Goal: Find specific page/section: Find specific page/section

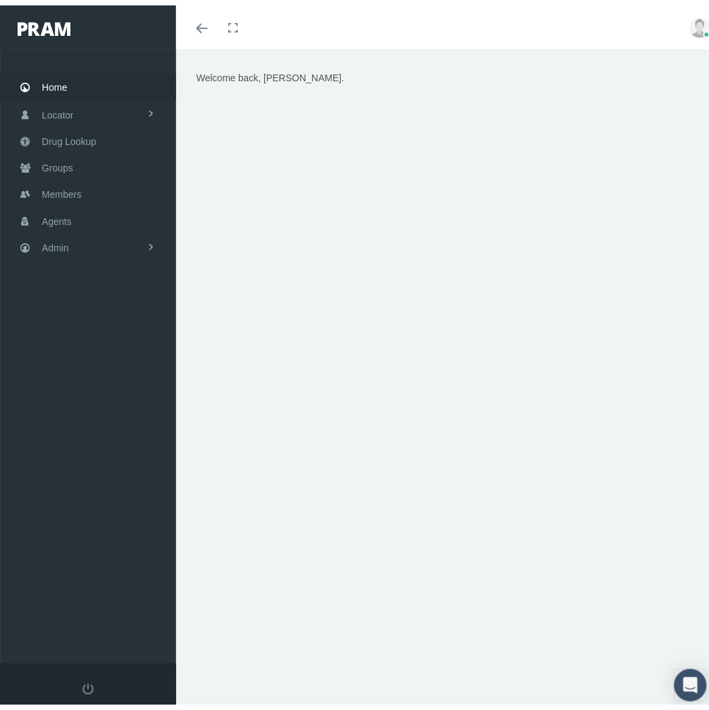
click at [89, 79] on link "Home" at bounding box center [88, 81] width 176 height 26
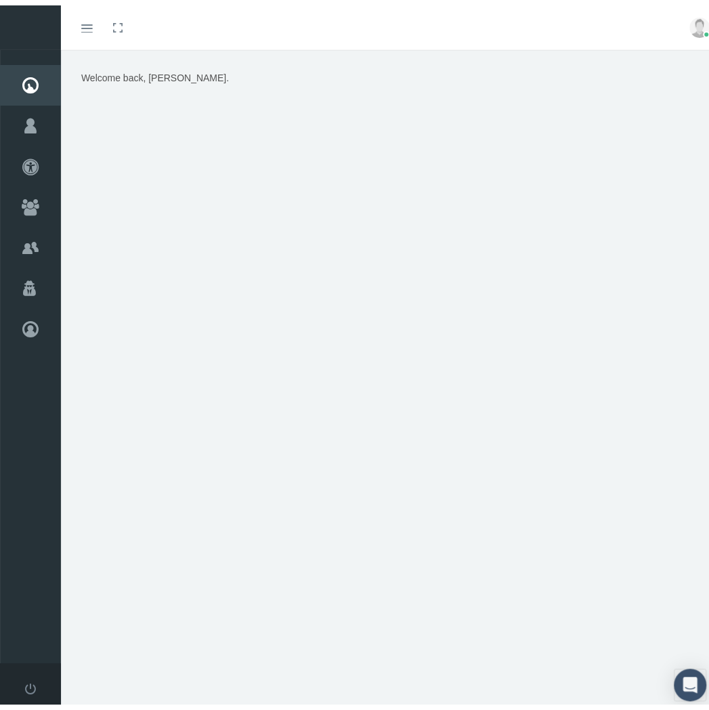
click at [91, 28] on link "Toggle menubar" at bounding box center [87, 22] width 32 height 45
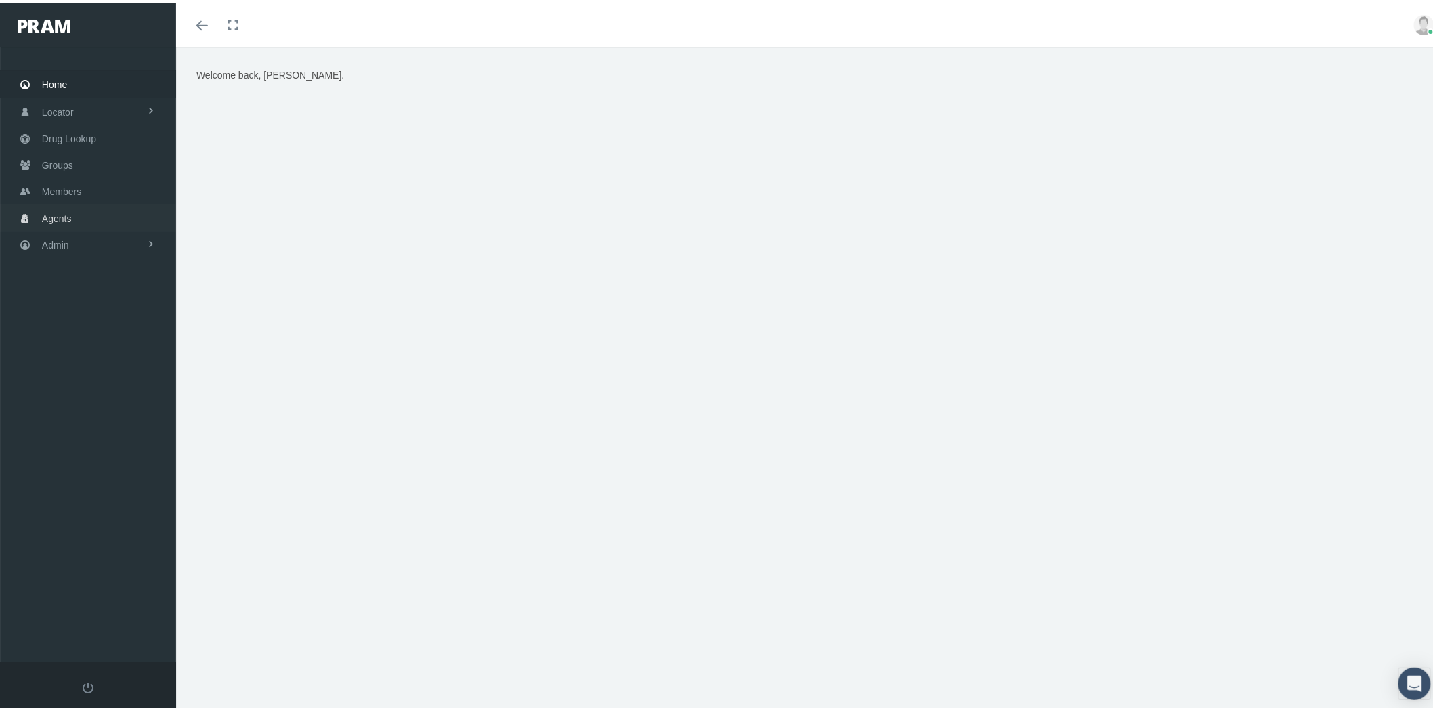
click at [90, 183] on link "Members" at bounding box center [88, 188] width 176 height 26
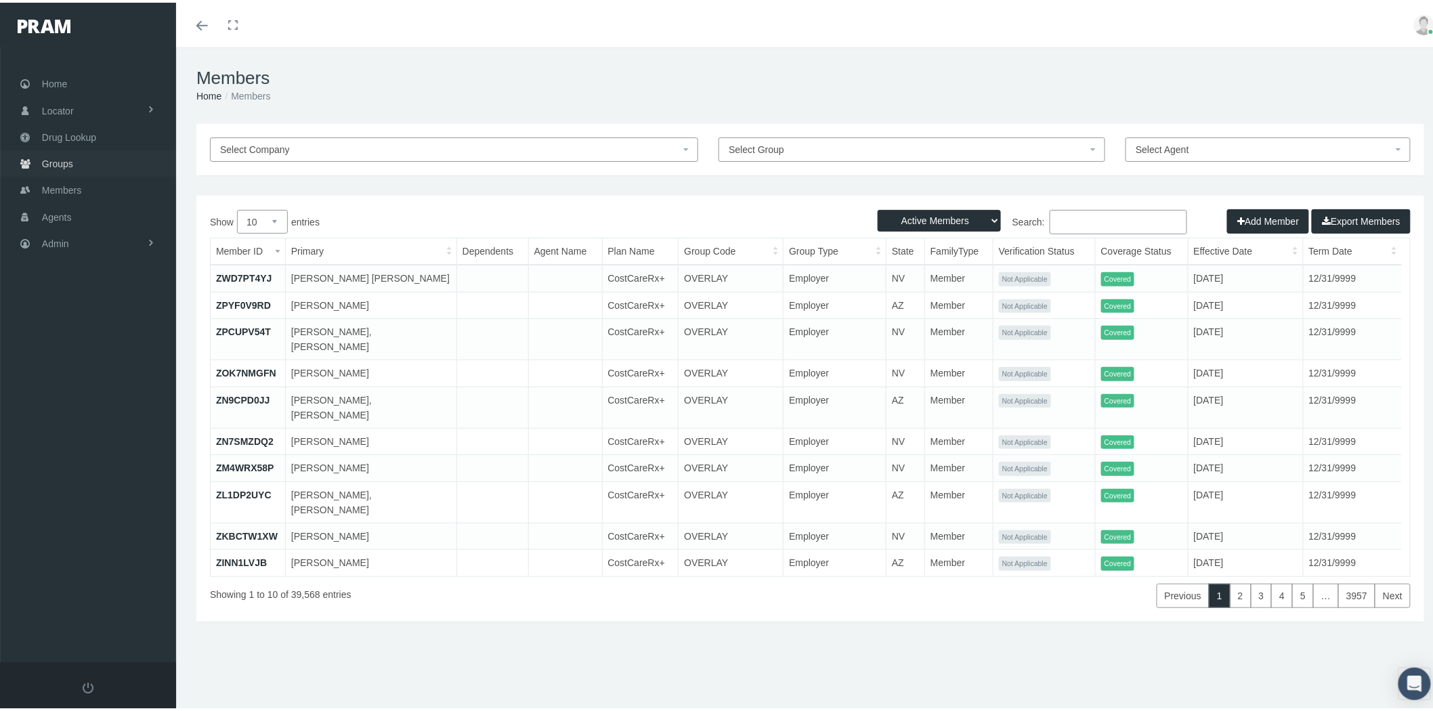
click at [75, 161] on link "Groups" at bounding box center [88, 161] width 176 height 26
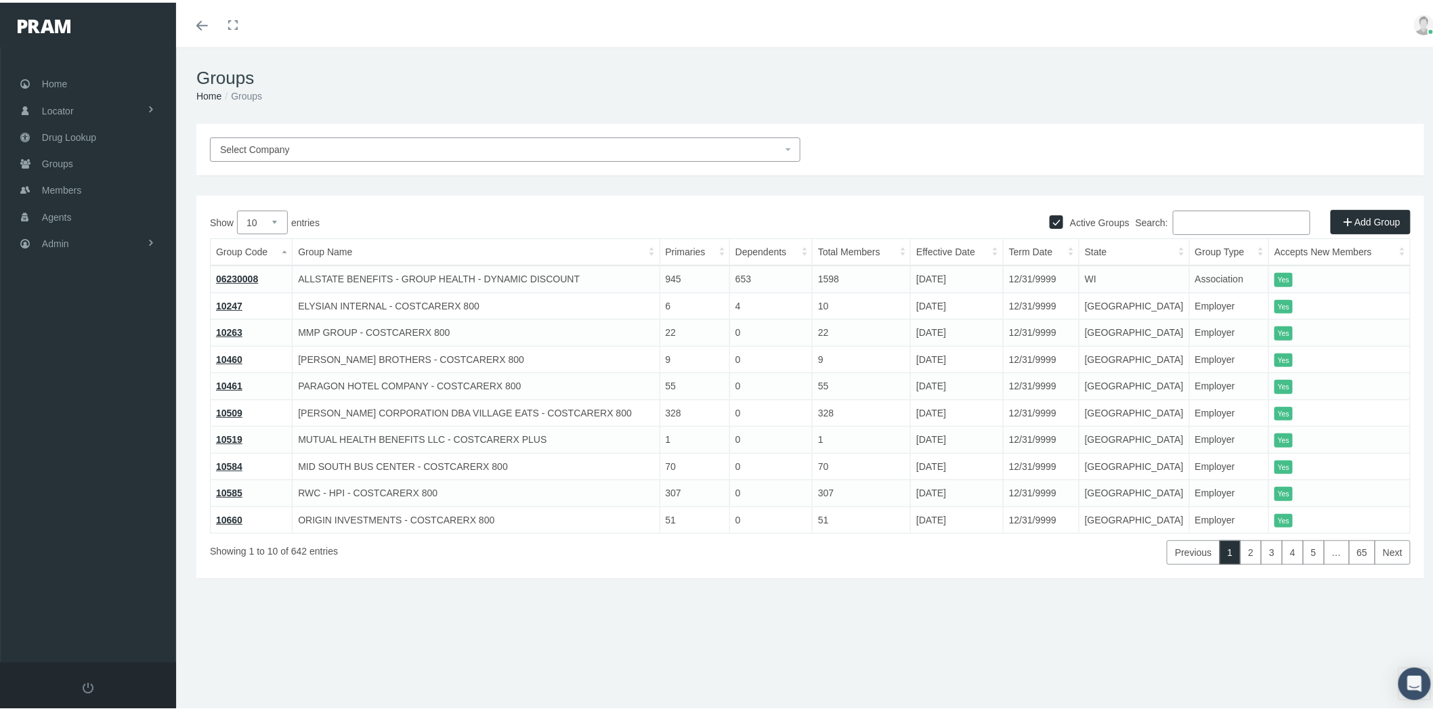
click at [1261, 217] on input "Search:" at bounding box center [1241, 220] width 137 height 24
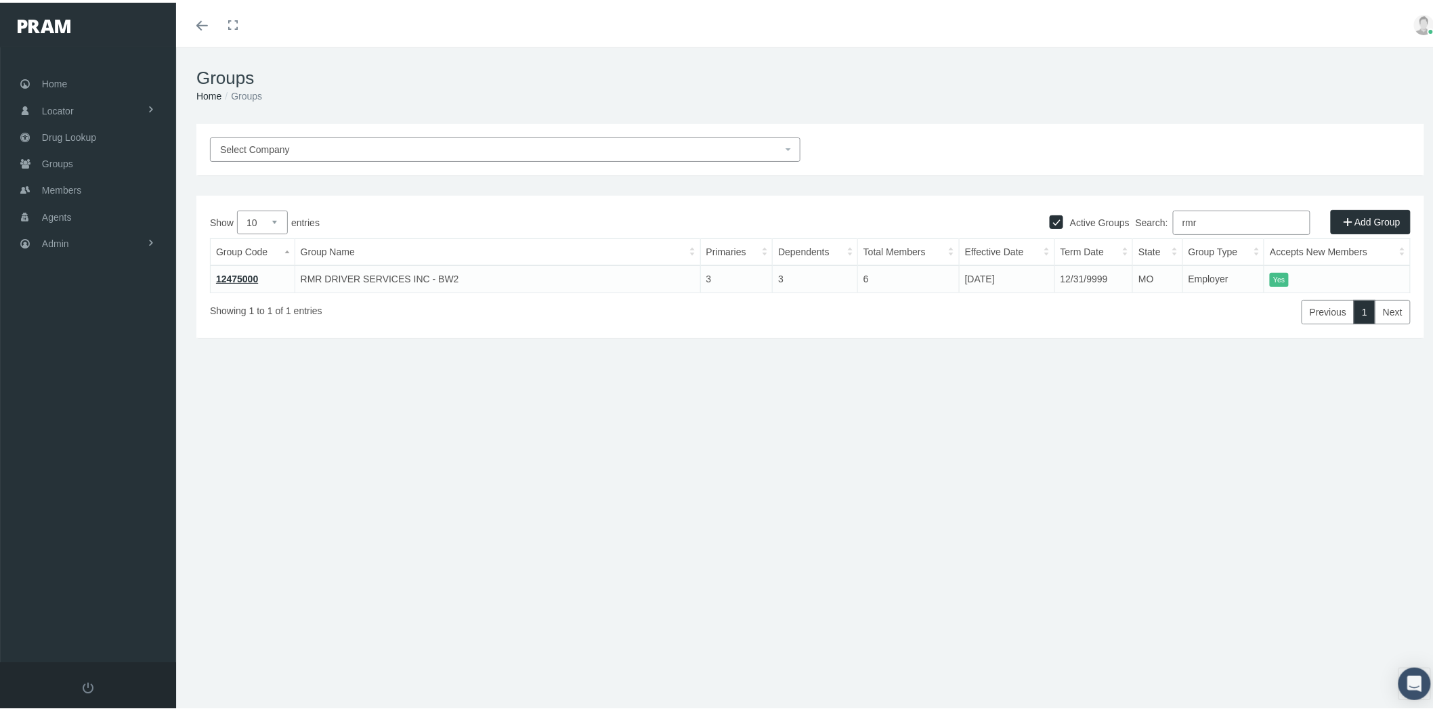
type input "rmr"
drag, startPoint x: 263, startPoint y: 278, endPoint x: 213, endPoint y: 276, distance: 49.5
click at [213, 276] on td "12475000" at bounding box center [253, 276] width 85 height 27
copy link "12475000"
click at [248, 273] on link "12475000" at bounding box center [237, 276] width 42 height 11
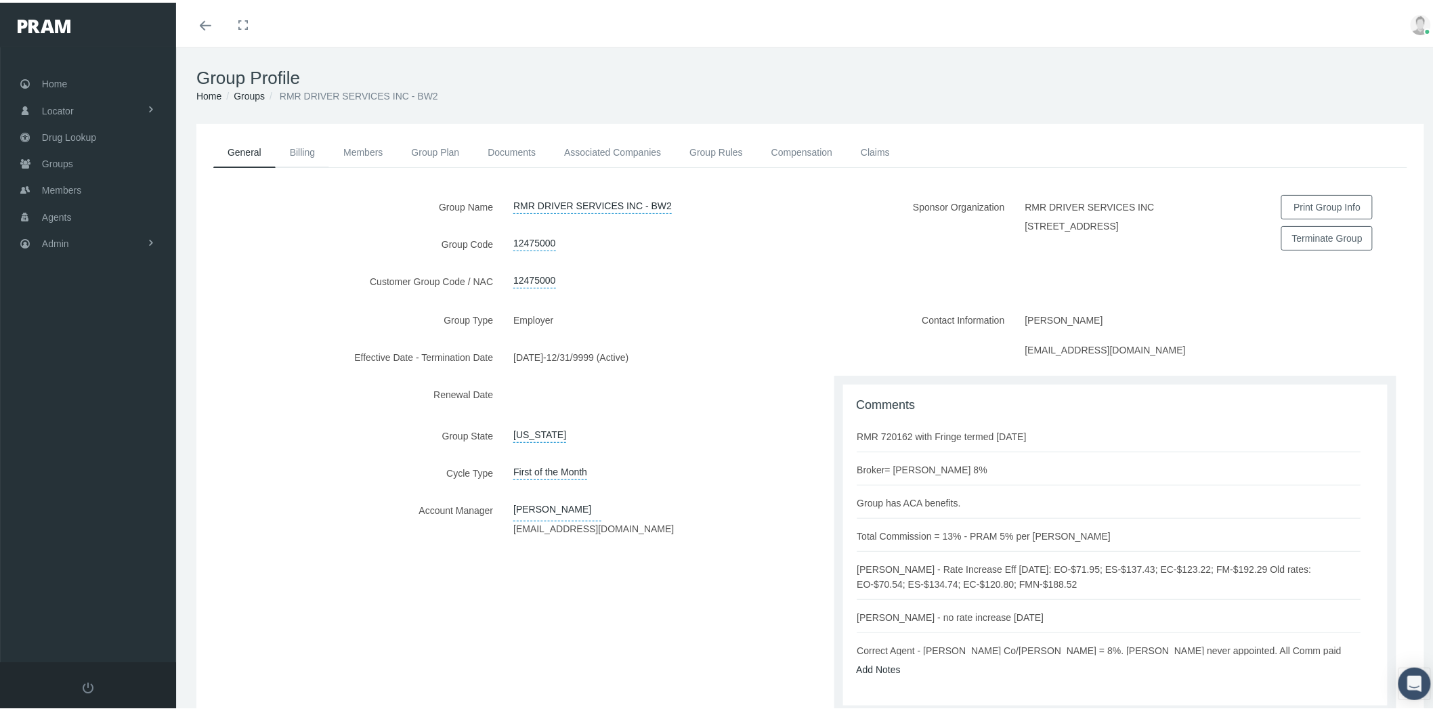
click at [317, 153] on link "Billing" at bounding box center [302, 150] width 53 height 30
